Goal: Communication & Community: Answer question/provide support

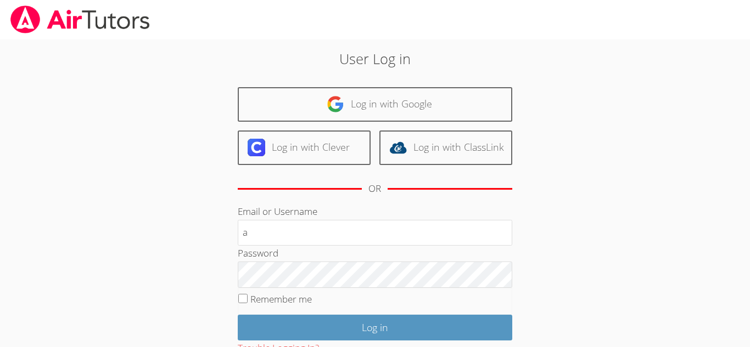
type input "a.cuneo1@lodiusd.org"
click at [239, 300] on input "Remember me" at bounding box center [242, 298] width 9 height 9
checkbox input "true"
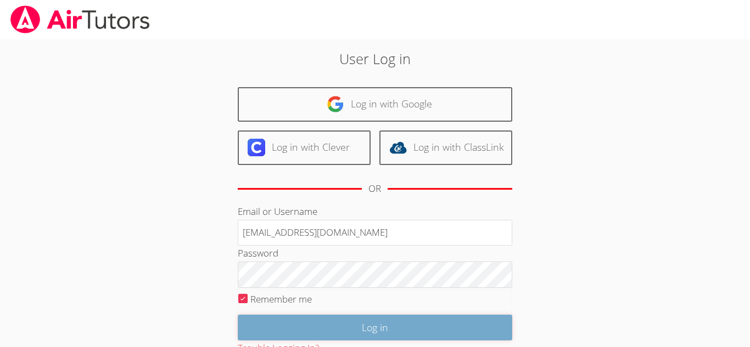
click at [278, 322] on input "Log in" at bounding box center [375, 328] width 274 height 26
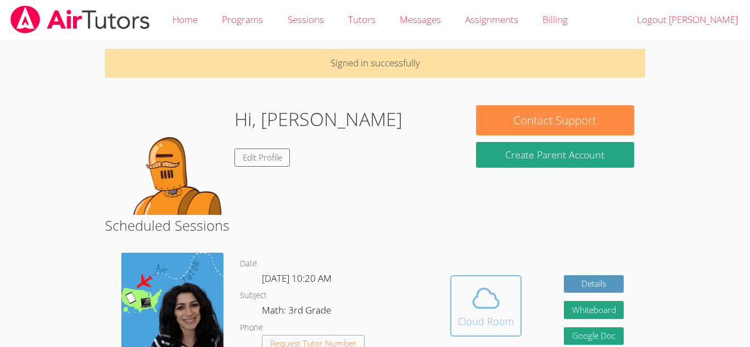
click at [495, 296] on icon at bounding box center [485, 298] width 25 height 19
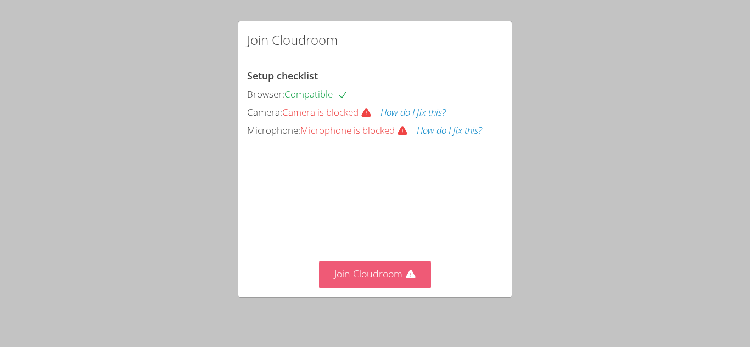
click at [377, 271] on button "Join Cloudroom" at bounding box center [375, 274] width 113 height 27
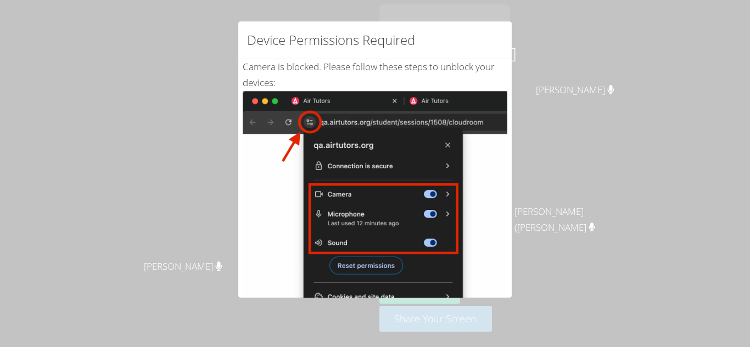
click at [493, 75] on div "Camera is blocked . Please follow these steps to unblock your devices: Click th…" at bounding box center [375, 265] width 265 height 413
click at [594, 198] on div "Device Permissions Required Camera is blocked . Please follow these steps to un…" at bounding box center [375, 173] width 750 height 347
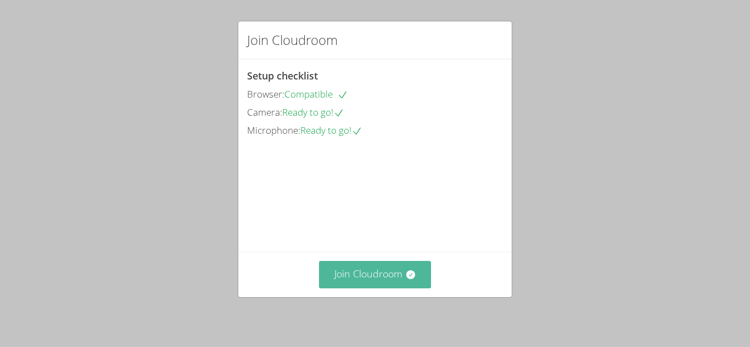
click at [367, 279] on button "Join Cloudroom" at bounding box center [375, 274] width 113 height 27
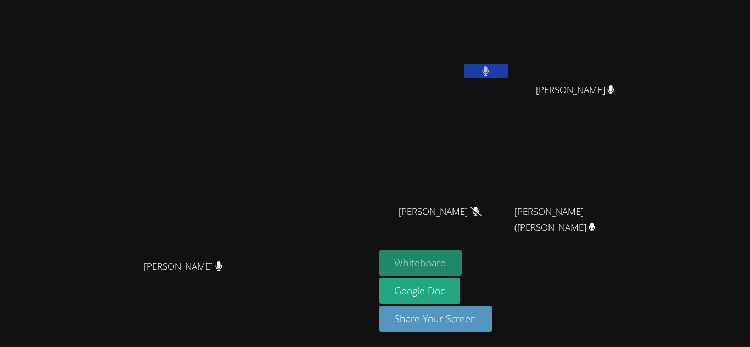
click at [462, 265] on button "Whiteboard" at bounding box center [420, 263] width 83 height 26
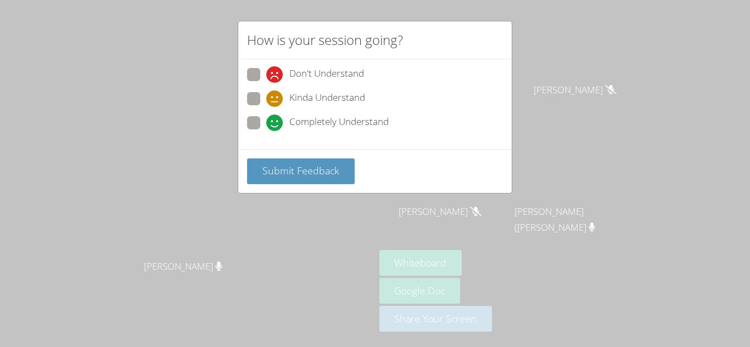
click at [266, 131] on span at bounding box center [266, 131] width 0 height 0
click at [266, 121] on input "Completely Understand" at bounding box center [270, 120] width 9 height 9
radio input "true"
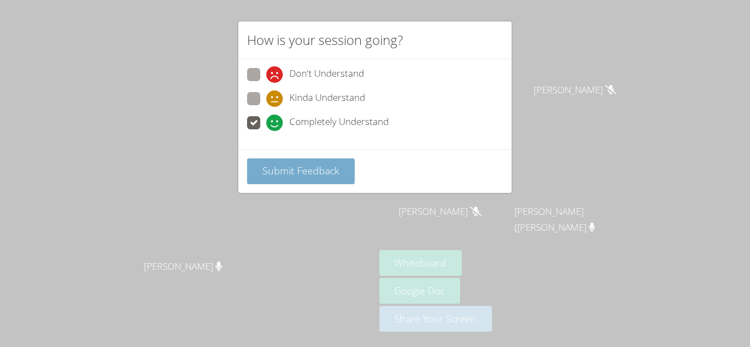
click at [283, 170] on span "Submit Feedback" at bounding box center [300, 170] width 77 height 13
